Goal: Check status: Check status

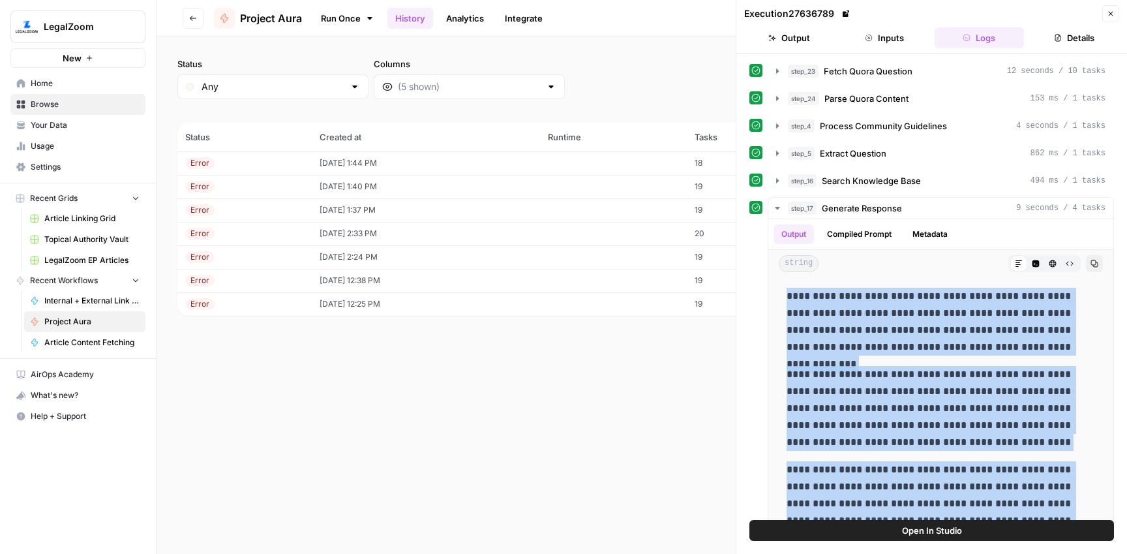
scroll to position [314, 0]
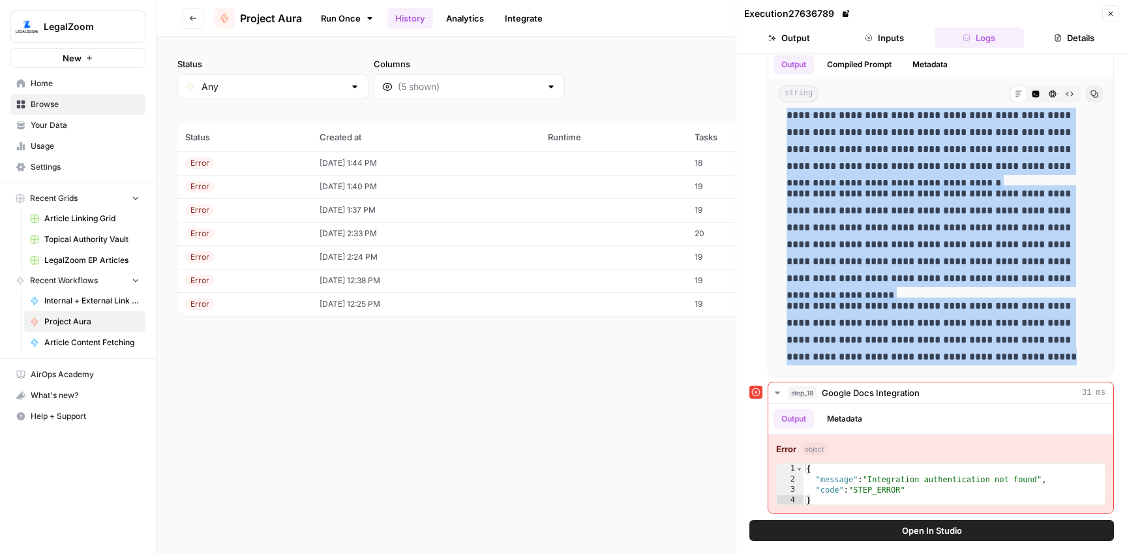
click at [57, 90] on link "Home" at bounding box center [77, 83] width 135 height 21
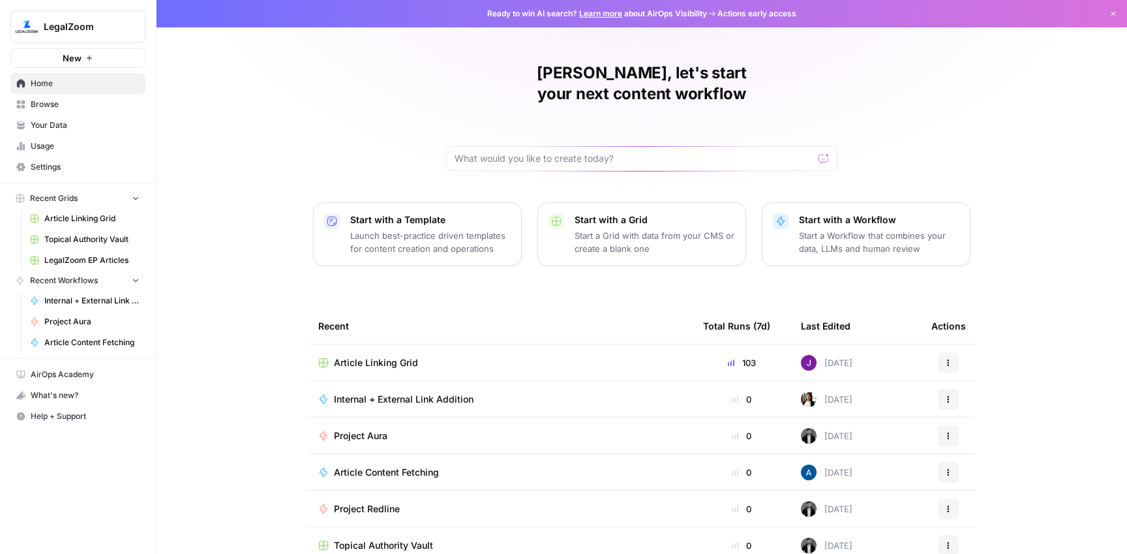
click at [380, 502] on span "Project Redline" at bounding box center [367, 508] width 66 height 13
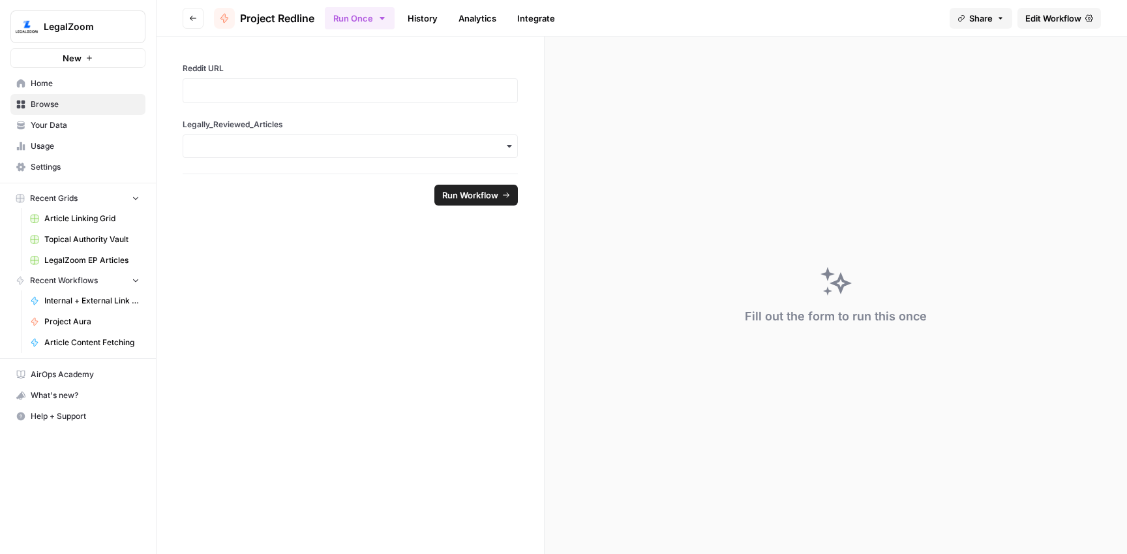
click at [426, 22] on link "History" at bounding box center [423, 18] width 46 height 21
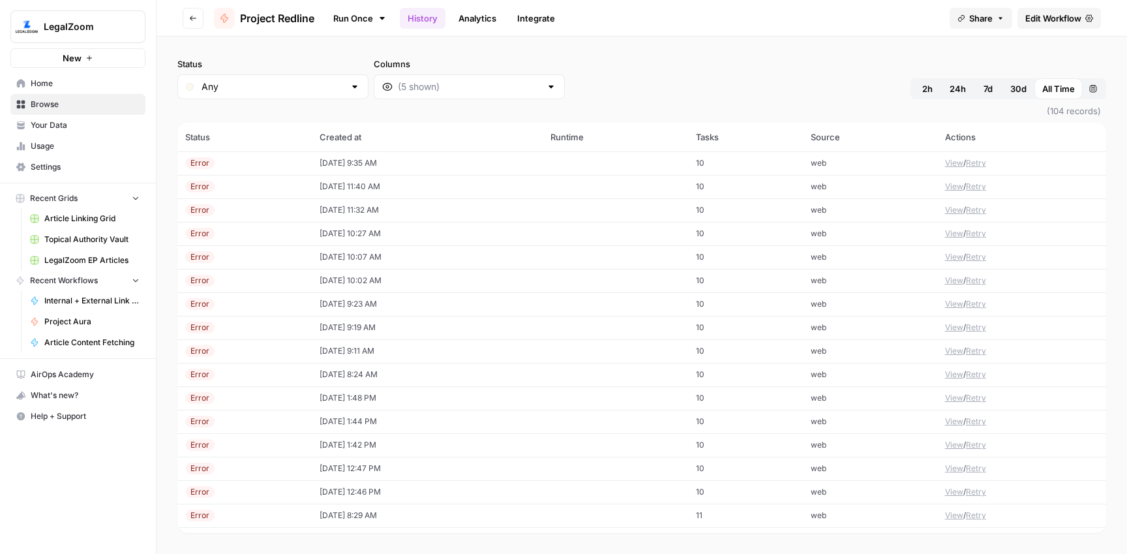
click at [344, 160] on td "[DATE] 9:35 AM" at bounding box center [428, 162] width 232 height 23
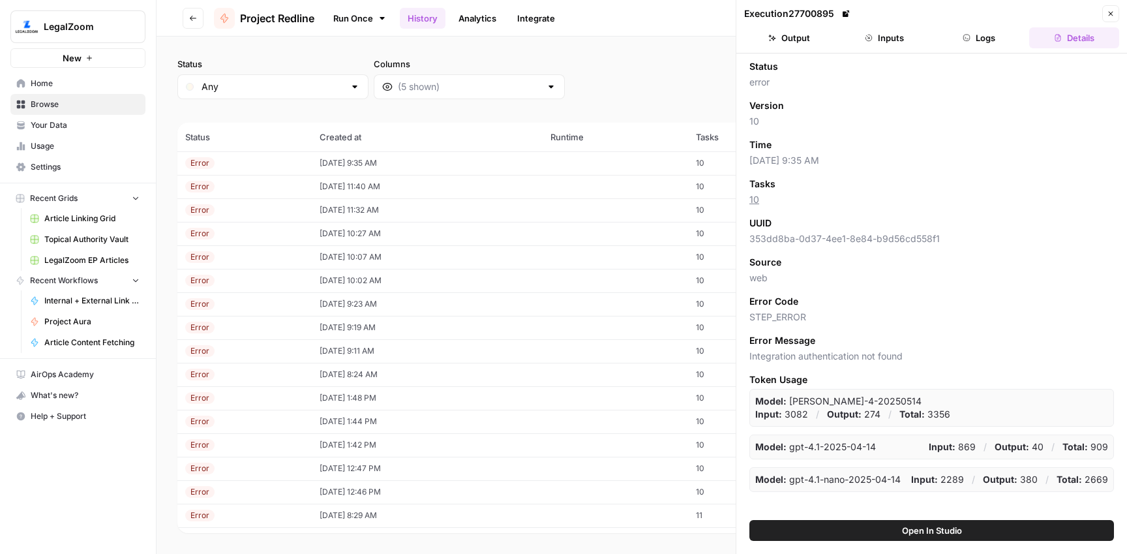
click at [1001, 37] on button "Logs" at bounding box center [980, 37] width 90 height 21
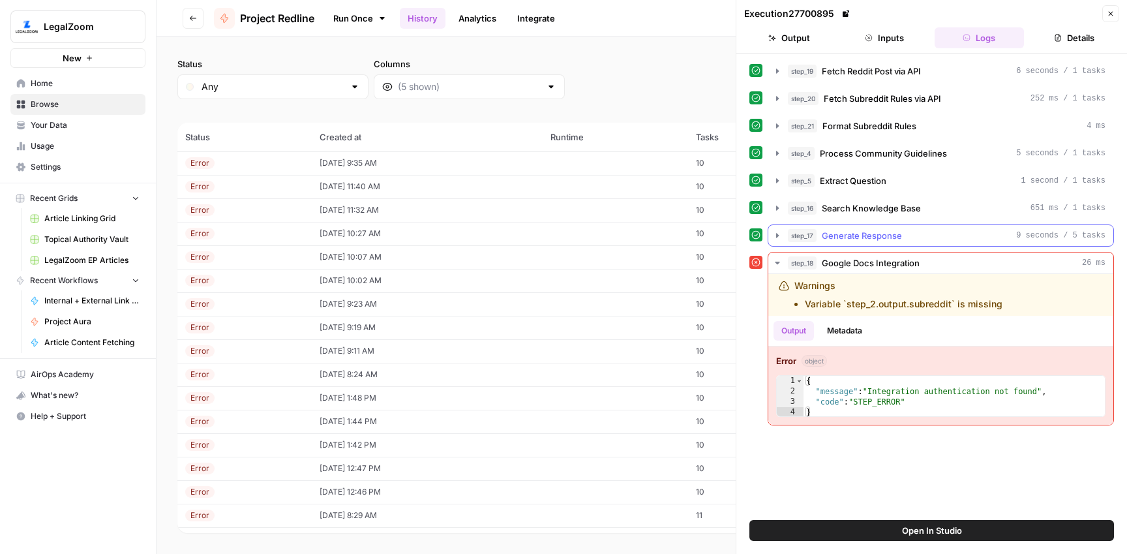
click at [904, 234] on div "step_17 Generate Response 9 seconds / 5 tasks" at bounding box center [947, 235] width 318 height 13
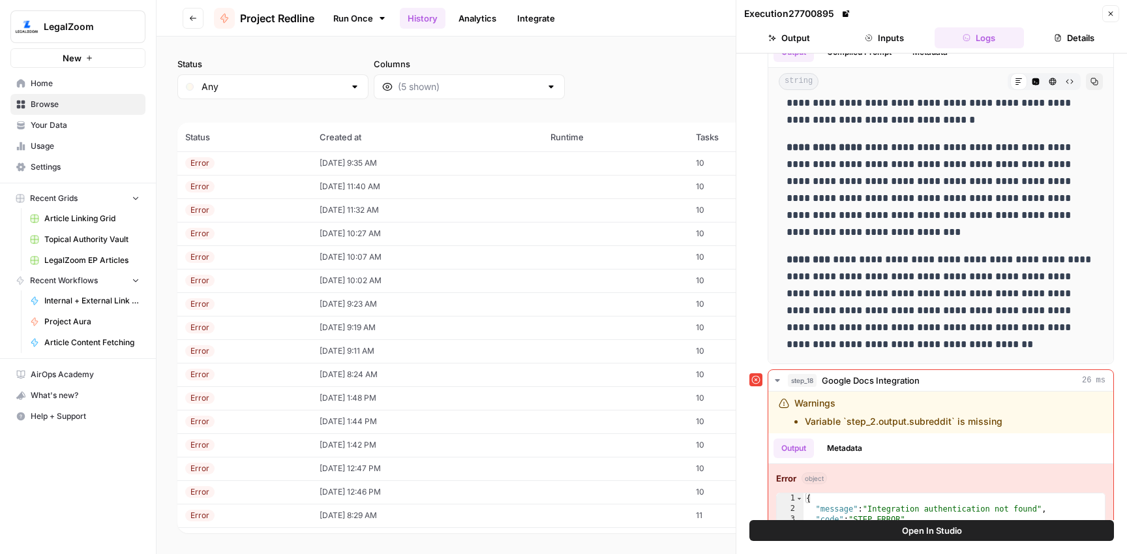
scroll to position [239, 0]
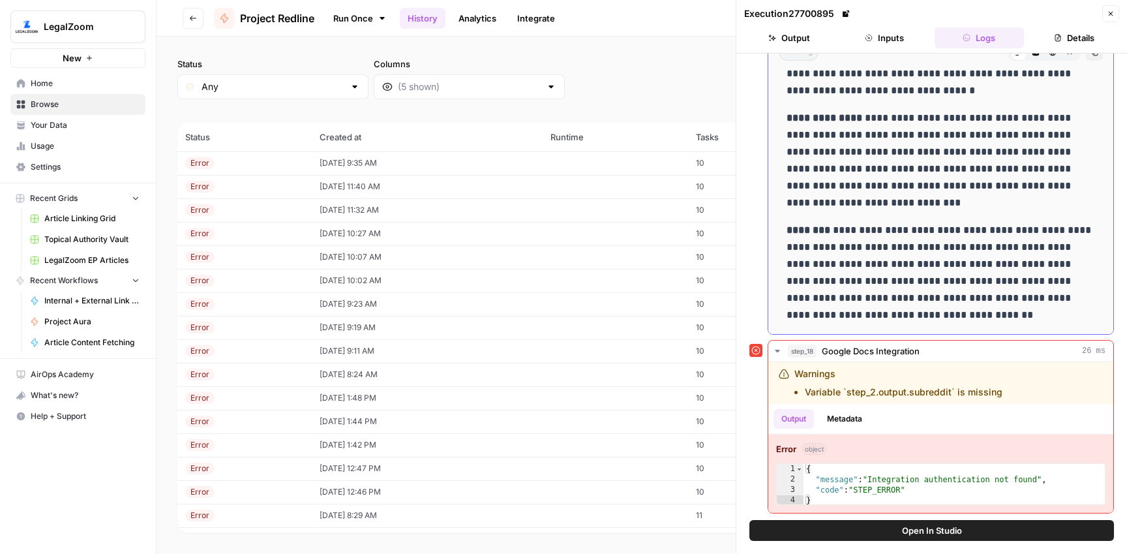
drag, startPoint x: 990, startPoint y: 370, endPoint x: 972, endPoint y: 328, distance: 46.2
click at [972, 328] on div "**********" at bounding box center [941, 82] width 324 height 493
copy div "**********"
